Goal: Transaction & Acquisition: Book appointment/travel/reservation

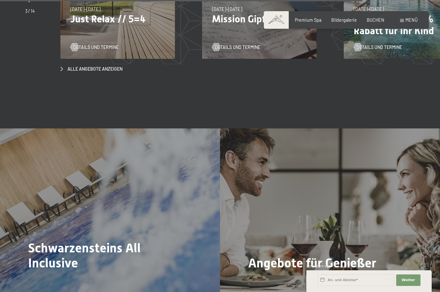
scroll to position [2132, 0]
click at [343, 21] on span "Bildergalerie" at bounding box center [344, 18] width 26 height 5
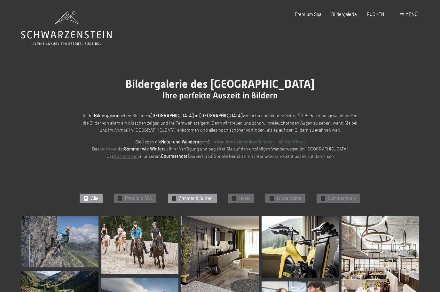
click at [195, 201] on div "✓ [PERSON_NAME] & Suiten" at bounding box center [192, 199] width 49 height 10
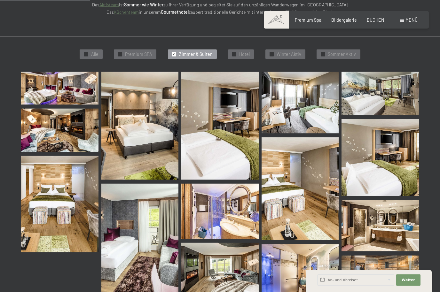
scroll to position [112, 0]
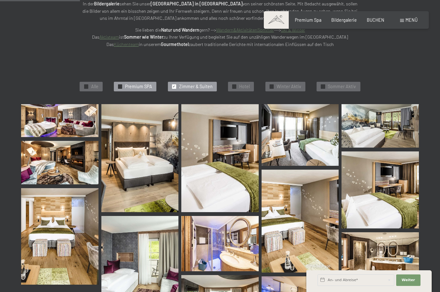
click at [150, 84] on span "Premium SPA" at bounding box center [138, 87] width 27 height 6
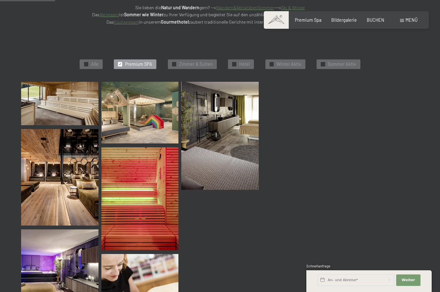
scroll to position [135, 0]
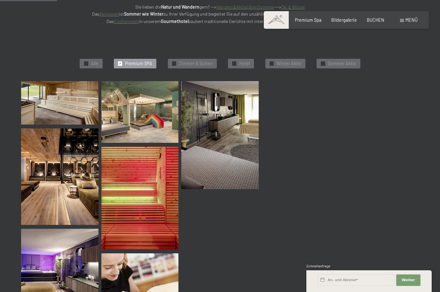
click at [247, 55] on div "✓ Alle ✓ Premium SPA ✓ Zimmer & Suiten ✓ Hotel ✓ Winter Aktiv ✓ Sommer Aktiv" at bounding box center [220, 63] width 454 height 35
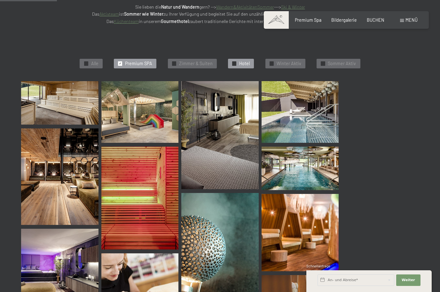
click at [241, 59] on div "✓ Hotel" at bounding box center [241, 64] width 26 height 10
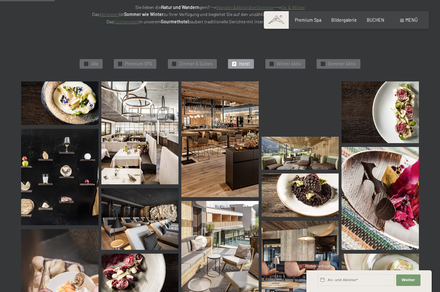
scroll to position [146, 0]
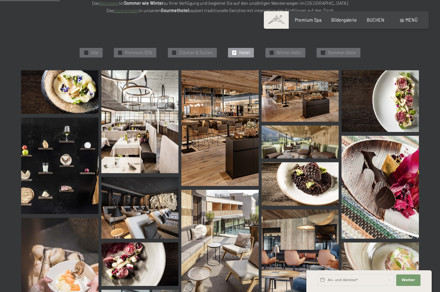
click at [150, 223] on img at bounding box center [139, 208] width 77 height 62
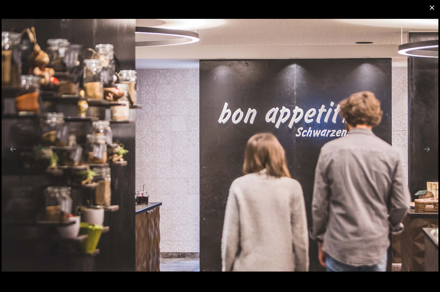
click at [436, 5] on button "Close gallery" at bounding box center [432, 7] width 16 height 15
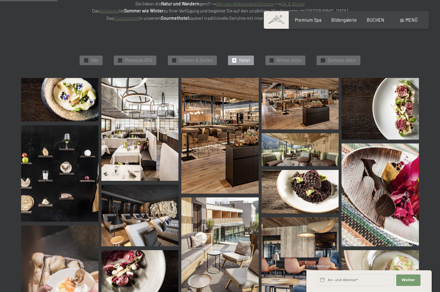
scroll to position [137, 0]
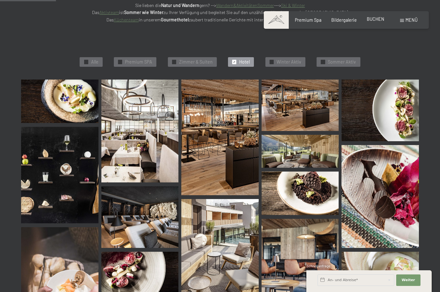
click at [375, 17] on span "BUCHEN" at bounding box center [376, 18] width 18 height 5
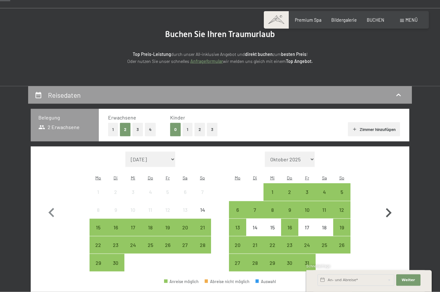
click at [391, 209] on icon "button" at bounding box center [389, 213] width 6 height 9
select select "[DATE]"
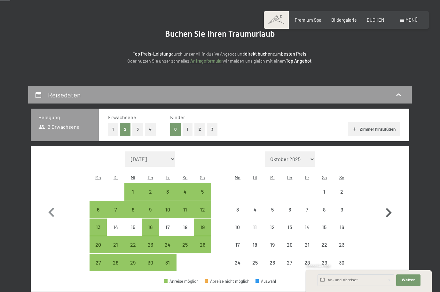
select select "[DATE]"
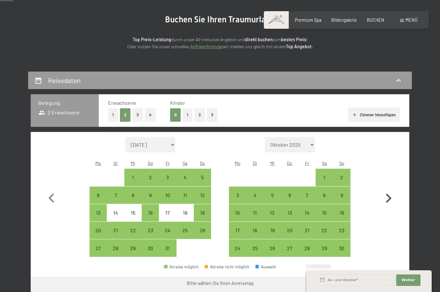
click at [393, 195] on icon "button" at bounding box center [388, 198] width 19 height 19
select select "[DATE]"
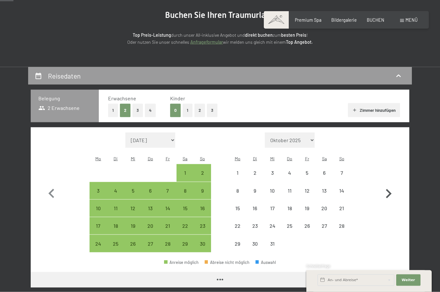
scroll to position [68, 0]
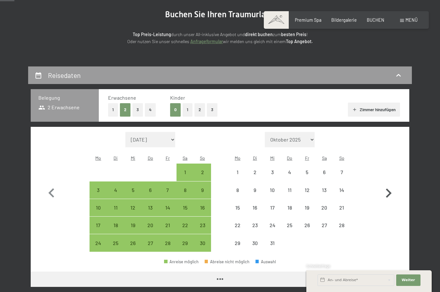
select select "[DATE]"
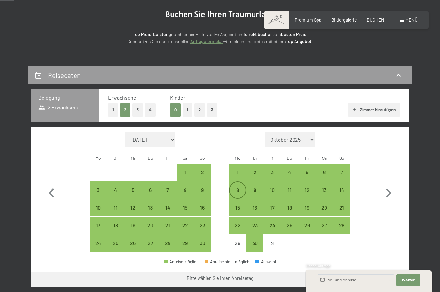
click at [235, 188] on div "8" at bounding box center [238, 196] width 16 height 16
select select "[DATE]"
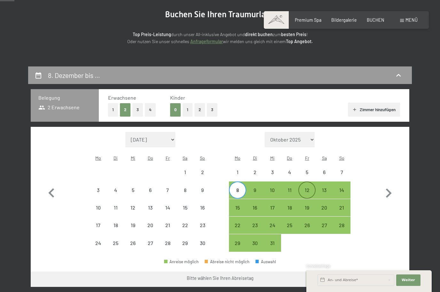
click at [311, 188] on div "12" at bounding box center [307, 196] width 16 height 16
select select "[DATE]"
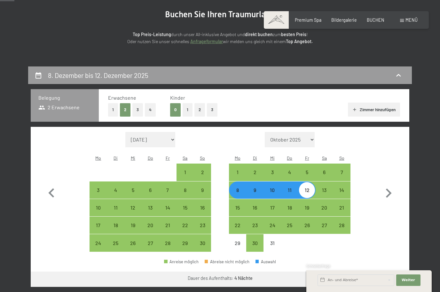
click at [380, 272] on button "Weiter zu „Zimmer“" at bounding box center [380, 279] width 57 height 15
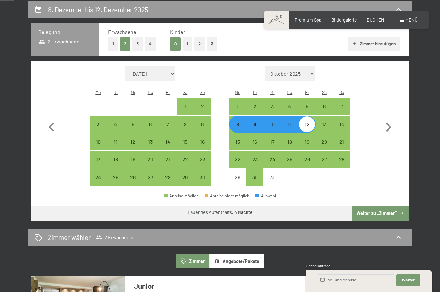
select select "[DATE]"
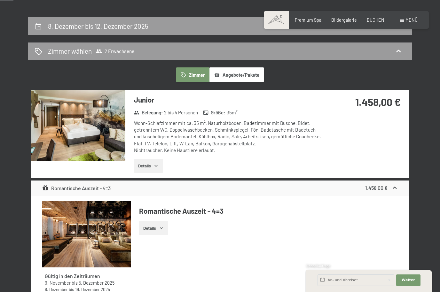
scroll to position [0, 0]
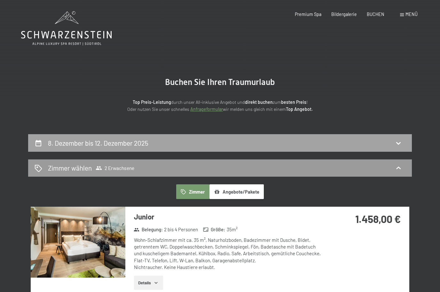
click at [372, 148] on div "8. Dezember bis 12. Dezember 2025" at bounding box center [220, 143] width 384 height 18
select select "[DATE]"
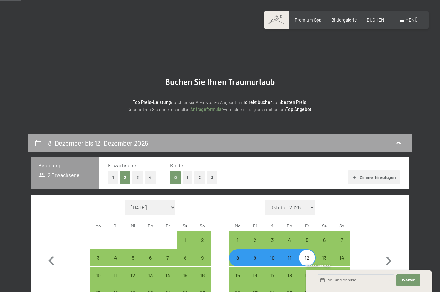
scroll to position [134, 0]
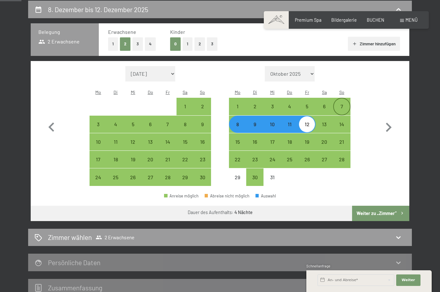
click at [338, 99] on div "7" at bounding box center [342, 107] width 16 height 16
select select "[DATE]"
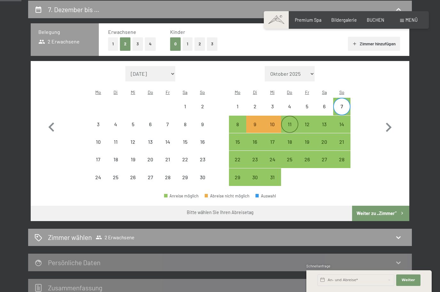
click at [292, 122] on div "11" at bounding box center [290, 130] width 16 height 16
select select "[DATE]"
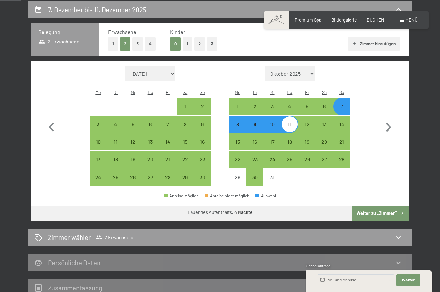
click at [389, 209] on button "Weiter zu „Zimmer“" at bounding box center [380, 213] width 57 height 15
select select "[DATE]"
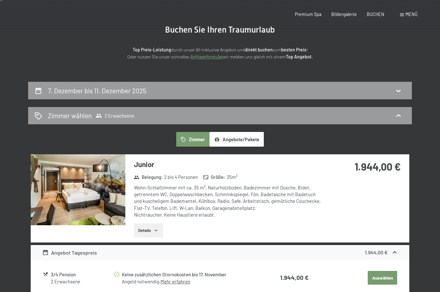
scroll to position [0, 0]
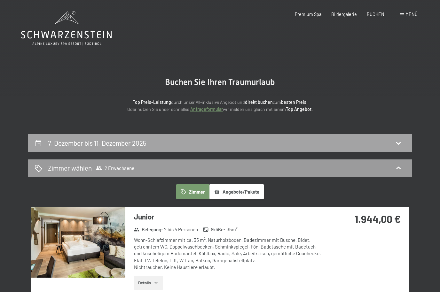
click at [412, 139] on div "7. Dezember bis 11. Dezember 2025" at bounding box center [220, 143] width 384 height 18
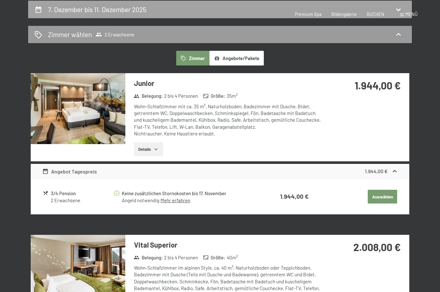
select select "[DATE]"
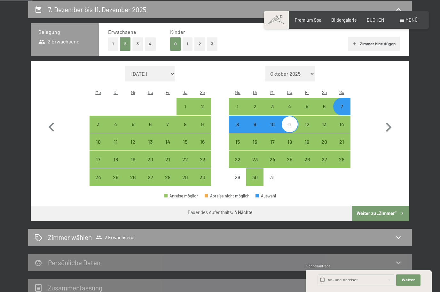
click at [346, 104] on div "7" at bounding box center [342, 112] width 16 height 16
select select "[DATE]"
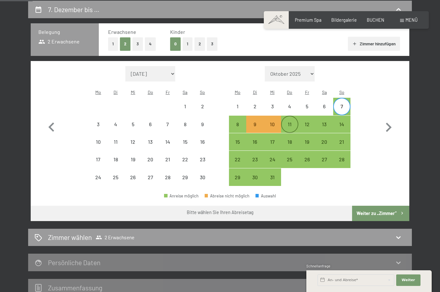
click at [290, 122] on div "11" at bounding box center [290, 130] width 16 height 16
select select "[DATE]"
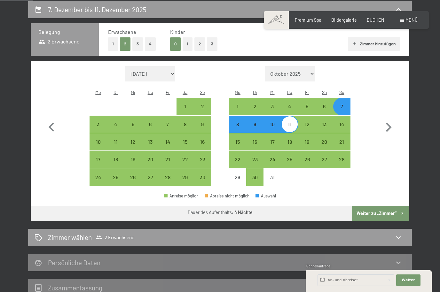
click at [344, 104] on div "7" at bounding box center [342, 112] width 16 height 16
select select "[DATE]"
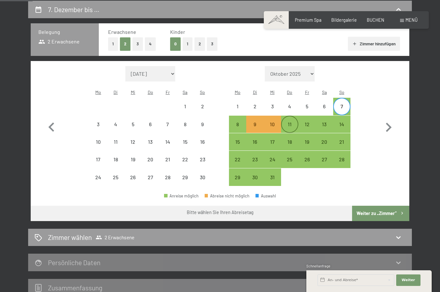
click at [290, 122] on div "11" at bounding box center [290, 130] width 16 height 16
select select "[DATE]"
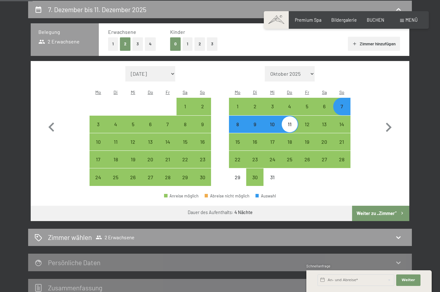
click at [341, 104] on div "7" at bounding box center [342, 112] width 16 height 16
select select "[DATE]"
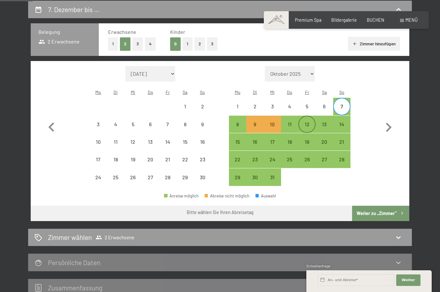
click at [308, 122] on div "12" at bounding box center [307, 130] width 16 height 16
select select "[DATE]"
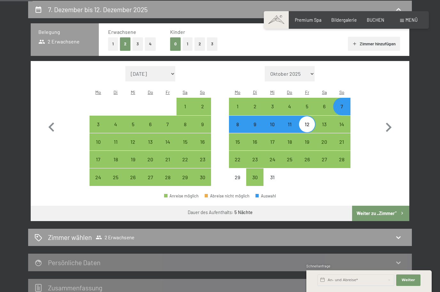
click at [391, 210] on button "Weiter zu „Zimmer“" at bounding box center [380, 213] width 57 height 15
select select "[DATE]"
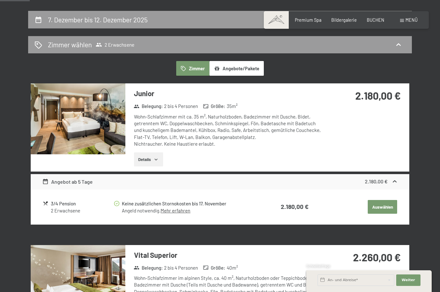
scroll to position [120, 0]
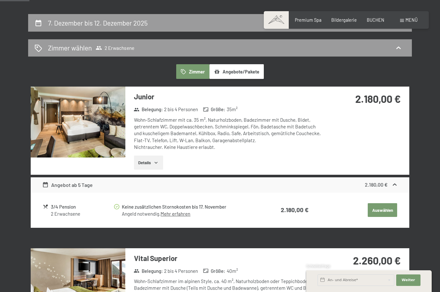
click at [184, 211] on link "Mehr erfahren" at bounding box center [176, 214] width 30 height 6
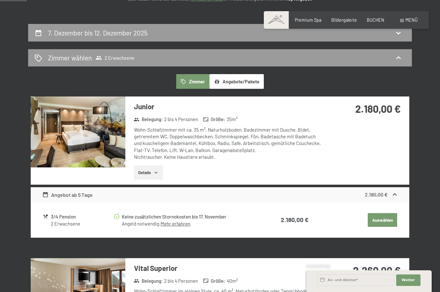
scroll to position [110, 0]
click at [108, 155] on img at bounding box center [78, 132] width 95 height 71
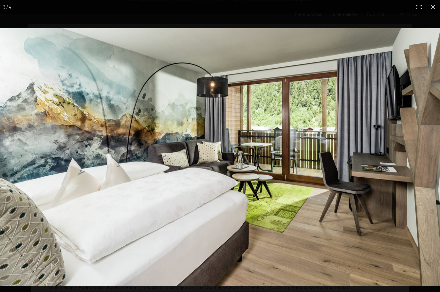
scroll to position [0, 0]
click at [431, 5] on button "button" at bounding box center [433, 7] width 14 height 14
